Goal: Task Accomplishment & Management: Use online tool/utility

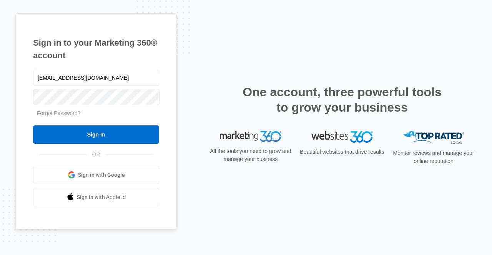
type input "mdelduca@flycti.com"
click at [33, 126] on input "Sign In" at bounding box center [96, 135] width 126 height 18
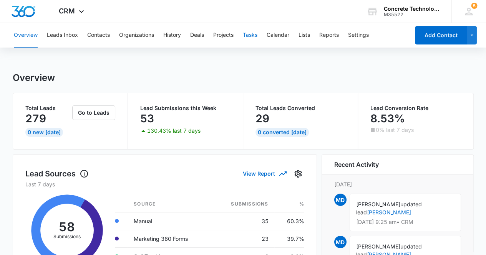
click at [250, 37] on button "Tasks" at bounding box center [250, 35] width 15 height 25
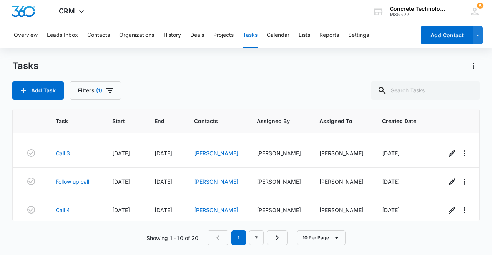
scroll to position [123, 0]
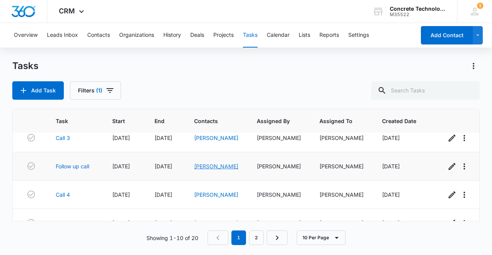
click at [213, 170] on link "[PERSON_NAME]" at bounding box center [216, 166] width 44 height 7
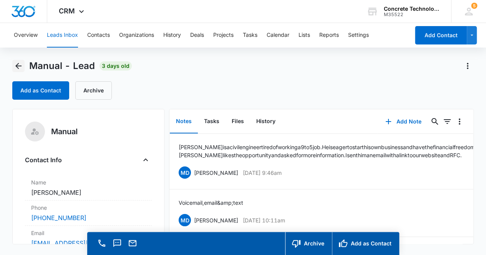
click at [18, 66] on icon "Back" at bounding box center [18, 66] width 6 height 6
